Goal: Task Accomplishment & Management: Use online tool/utility

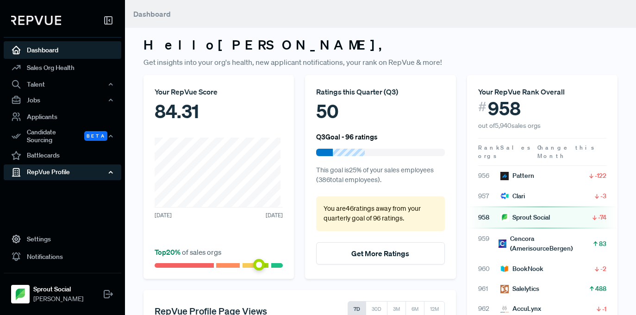
click at [58, 164] on div "RepVue Profile" at bounding box center [62, 172] width 117 height 16
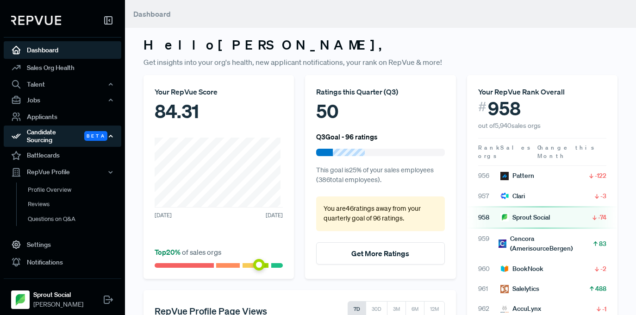
click at [63, 136] on div "Candidate Sourcing Beta" at bounding box center [62, 135] width 117 height 21
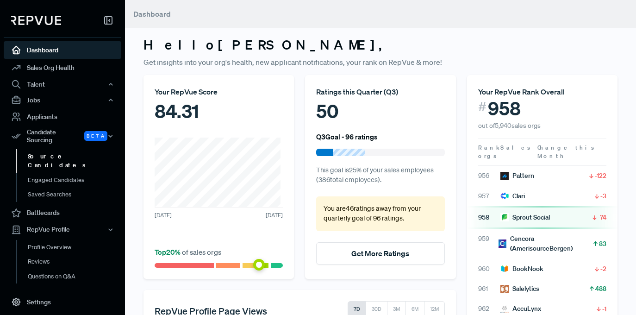
click at [58, 154] on link "Source Candidates" at bounding box center [74, 161] width 117 height 24
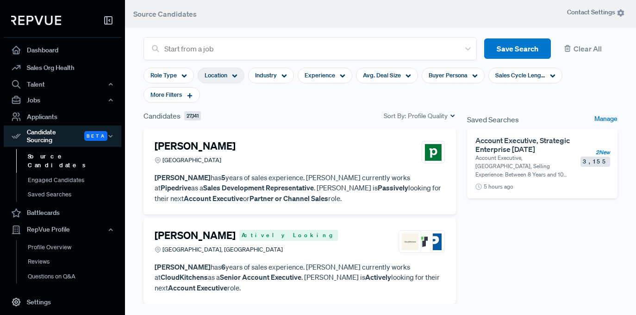
click at [221, 69] on div "Location" at bounding box center [221, 76] width 47 height 16
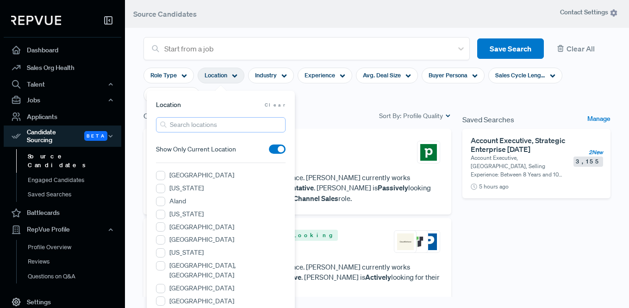
click at [198, 124] on input "search" at bounding box center [221, 124] width 130 height 15
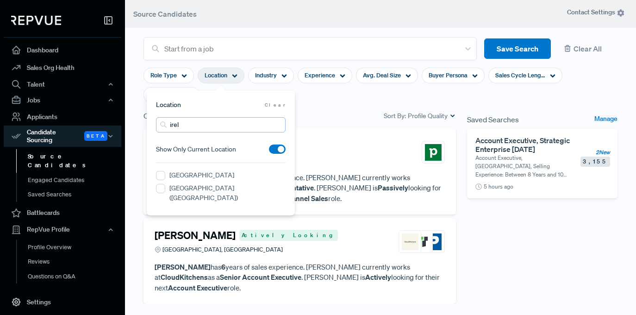
type input "irel"
click at [173, 171] on label "[GEOGRAPHIC_DATA]" at bounding box center [201, 175] width 65 height 10
click at [165, 171] on input "[GEOGRAPHIC_DATA]" at bounding box center [160, 175] width 9 height 9
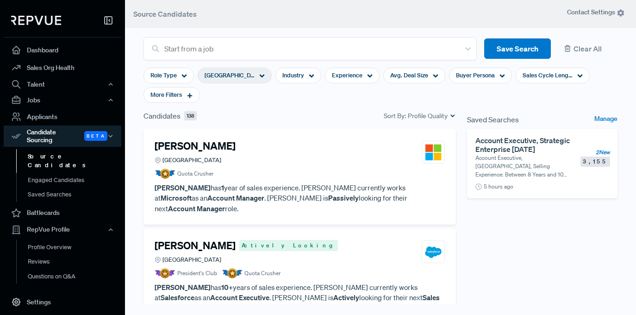
click at [498, 240] on div "Saved Searches Manage Account Executive, Strategic Enterprise [DATE] Account Ex…" at bounding box center [541, 239] width 161 height 259
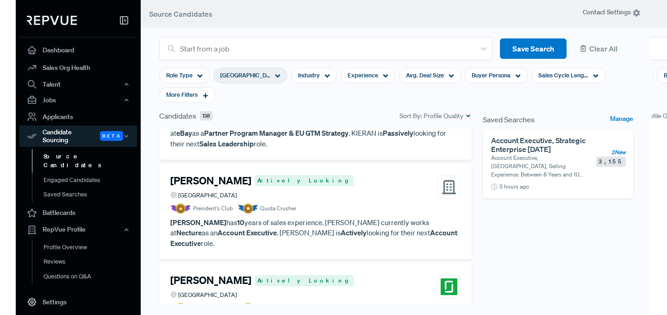
scroll to position [157, 0]
